Goal: Book appointment/travel/reservation

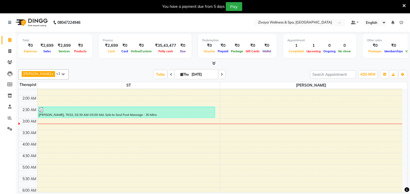
scroll to position [32, 0]
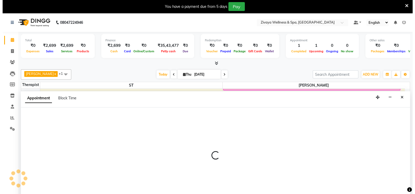
scroll to position [13, 0]
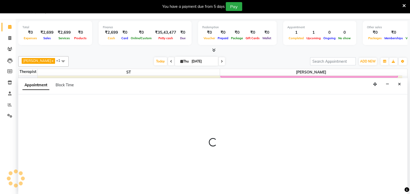
select select "62791"
select select "195"
select select "tentative"
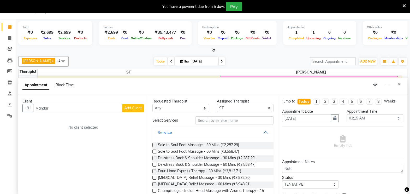
type input "Mandar"
click at [131, 109] on span "Add Client" at bounding box center [133, 108] width 18 height 5
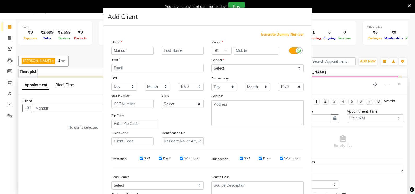
click at [277, 33] on span "Generate Dummy Number" at bounding box center [282, 34] width 43 height 5
type input "1311800001660"
checkbox input "false"
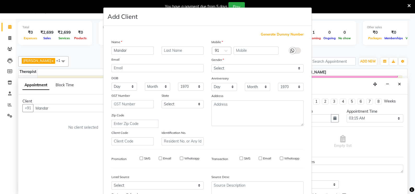
checkbox input "false"
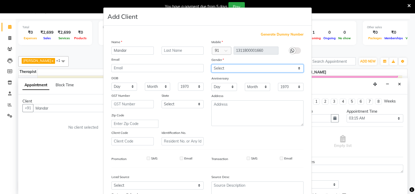
click at [256, 66] on select "Select Male Female Other Prefer Not To Say" at bounding box center [258, 68] width 92 height 8
select select "male"
click at [212, 65] on select "Select Male Female Other Prefer Not To Say" at bounding box center [258, 68] width 92 height 8
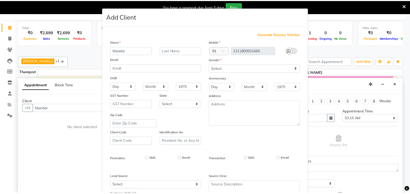
scroll to position [50, 0]
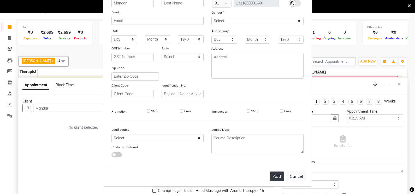
click at [277, 176] on button "Add" at bounding box center [277, 175] width 15 height 9
type input "1311800001660"
select select
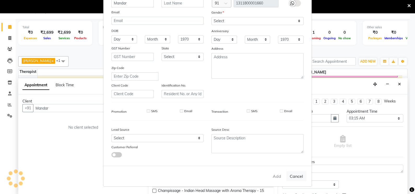
select select
checkbox input "false"
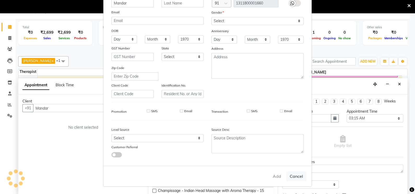
checkbox input "false"
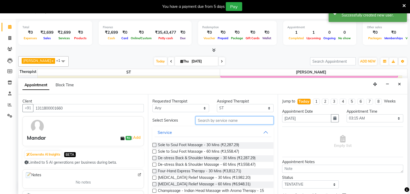
click at [235, 119] on input "text" at bounding box center [235, 120] width 78 height 8
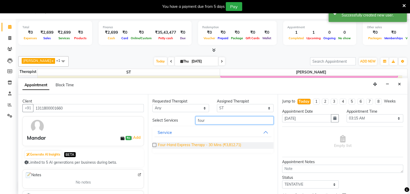
type input "four"
drag, startPoint x: 213, startPoint y: 144, endPoint x: 200, endPoint y: 144, distance: 13.6
click at [200, 144] on span "Four-Hand Express Therapy - 30 Mins (₹3,812.71)" at bounding box center [199, 145] width 83 height 7
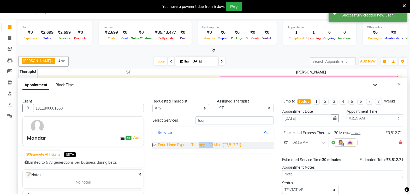
checkbox input "false"
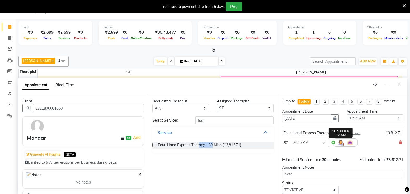
click at [342, 141] on img at bounding box center [341, 142] width 6 height 6
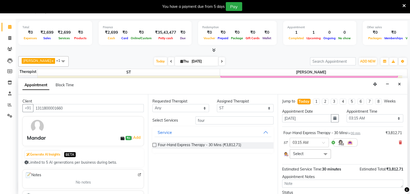
click at [315, 153] on span "Select" at bounding box center [310, 153] width 41 height 9
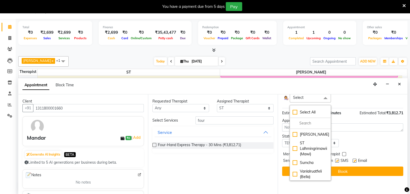
scroll to position [43, 0]
click at [296, 138] on div "[PERSON_NAME]" at bounding box center [311, 134] width 36 height 5
checkbox input "true"
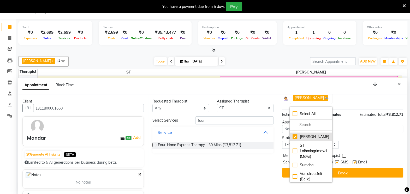
scroll to position [60, 0]
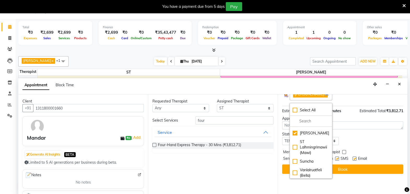
click at [364, 100] on div "RUBY LALREMRUATKIMI x Select All Immanuel Lalthuoizing (Emma) Joseph Laldinpuia…" at bounding box center [343, 94] width 119 height 11
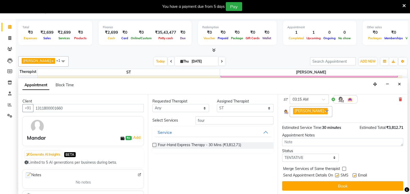
scroll to position [48, 0]
click at [312, 155] on select "Select TENTATIVE CONFIRM CHECK-IN UPCOMING" at bounding box center [310, 158] width 57 height 8
select select "confirm booking"
click at [282, 154] on select "Select TENTATIVE CONFIRM CHECK-IN UPCOMING" at bounding box center [310, 158] width 57 height 8
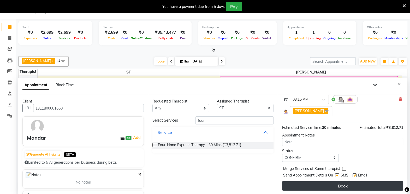
click at [299, 185] on button "Book" at bounding box center [342, 185] width 121 height 9
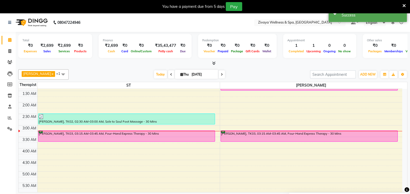
scroll to position [0, 0]
